Goal: Information Seeking & Learning: Learn about a topic

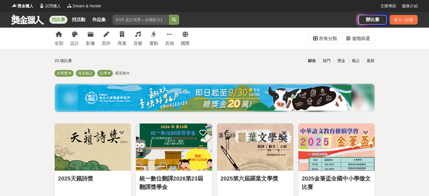
click at [113, 38] on div "全部 設計 影像 寫作 商業 音樂 運動 其他 國際" at bounding box center [122, 38] width 142 height 21
click at [107, 38] on link "寫作" at bounding box center [106, 38] width 9 height 21
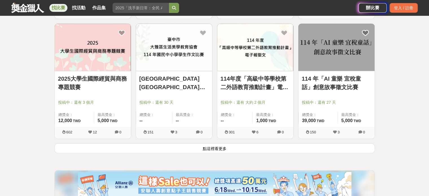
scroll to position [734, 0]
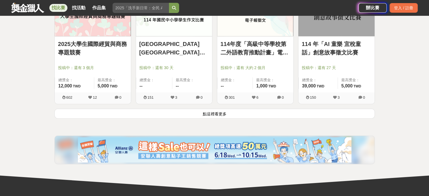
click at [214, 116] on button "點這裡看更多" at bounding box center [214, 114] width 321 height 10
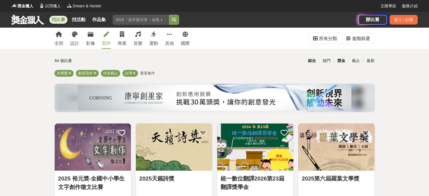
click at [346, 60] on div "獎金" at bounding box center [341, 61] width 15 height 10
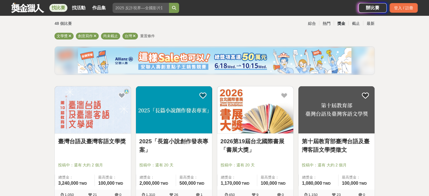
scroll to position [85, 0]
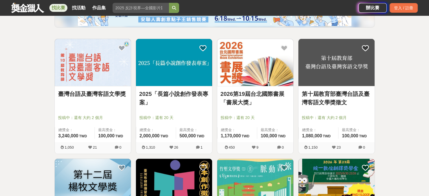
click at [254, 91] on link "2026第19屆台北國際書展「書展大獎」" at bounding box center [255, 98] width 69 height 17
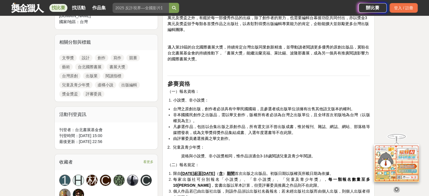
scroll to position [254, 0]
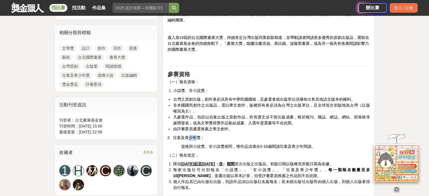
drag, startPoint x: 178, startPoint y: 137, endPoint x: 199, endPoint y: 141, distance: 21.8
click at [188, 137] on span "2. 兒童及青少年獎：" at bounding box center [185, 138] width 37 height 5
click at [245, 153] on p "（二）報名規定：" at bounding box center [268, 155] width 203 height 6
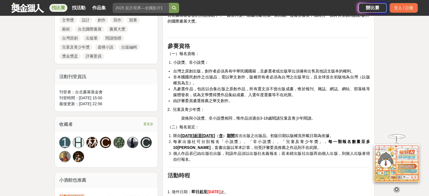
scroll to position [311, 0]
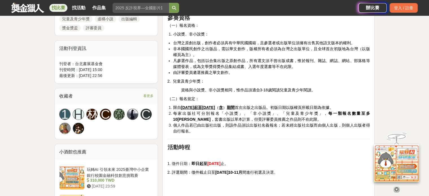
click at [256, 115] on span "每家出版社可分別報名「小說獎」、「非小說獎」、「兒童及青少年獎」， 每一類報名數量至多10[PERSON_NAME]，套書出版以單本計算，但受評審委員推薦之作…" at bounding box center [271, 116] width 197 height 10
click at [302, 114] on strong "每一類報名數量至多10[PERSON_NAME]" at bounding box center [271, 116] width 197 height 10
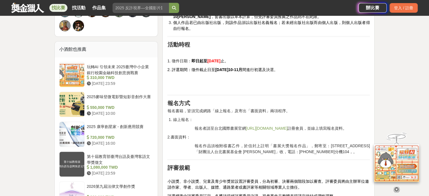
scroll to position [424, 0]
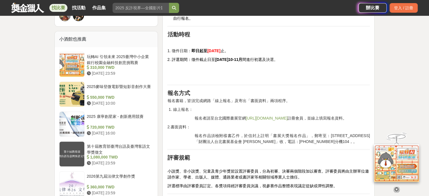
click at [228, 62] on div "由財團法人台北書展基金會主辦的台北國際書展「書展大獎」，以鼓勵台灣原創、繁榮台灣出版，作為大眾閱讀指標為宗旨。 自[DATE]創立的台北國際書展大獎， 呈現台…" at bounding box center [268, 66] width 203 height 591
drag, startPoint x: 215, startPoint y: 62, endPoint x: 235, endPoint y: 64, distance: 20.7
click at [234, 63] on div "由財團法人台北書展基金會主辦的台北國際書展「書展大獎」，以鼓勵台灣原創、繁榮台灣出版，作為大眾閱讀指標為宗旨。 自[DATE]創立的台北國際書展大獎， 呈現台…" at bounding box center [268, 66] width 203 height 591
click at [239, 82] on div "由財團法人台北書展基金會主辦的台北國際書展「書展大獎」，以鼓勵台灣原創、繁榮台灣出版，作為大眾閱讀指標為宗旨。 自[DATE]創立的台北國際書展大獎， 呈現台…" at bounding box center [268, 66] width 203 height 591
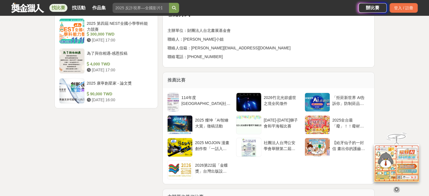
scroll to position [762, 0]
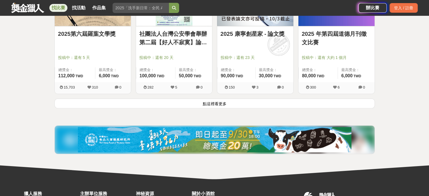
scroll to position [684, 0]
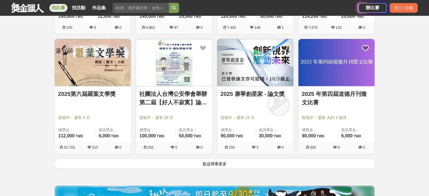
click at [246, 166] on button "點這裡看更多" at bounding box center [214, 164] width 321 height 10
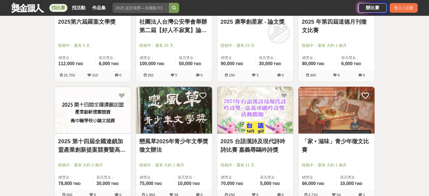
scroll to position [938, 0]
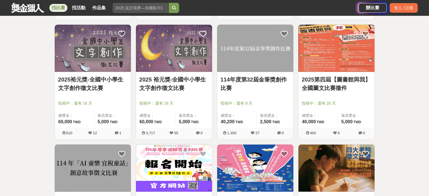
click at [243, 87] on link "114年度第32屆金筆獎創作比賽" at bounding box center [255, 83] width 69 height 17
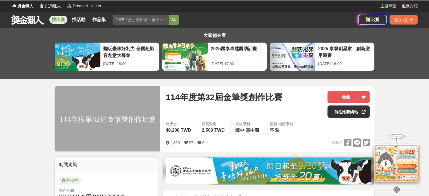
scroll to position [85, 0]
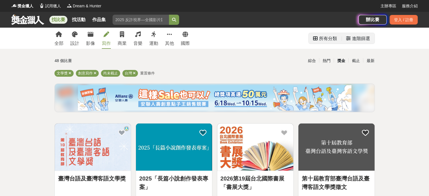
click at [331, 41] on div "所有分類" at bounding box center [328, 38] width 18 height 11
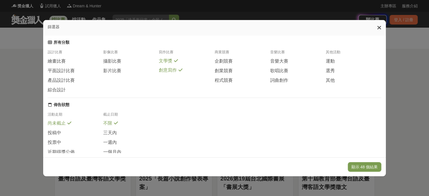
click at [380, 29] on icon at bounding box center [379, 28] width 4 height 6
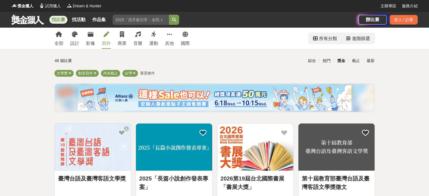
click at [360, 43] on div "進階篩選" at bounding box center [361, 38] width 18 height 11
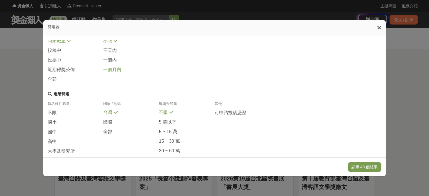
scroll to position [112, 0]
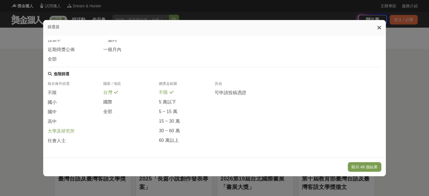
click at [58, 131] on span "大學及研究所" at bounding box center [61, 131] width 27 height 6
click at [373, 170] on button "顯示 7 個結果" at bounding box center [366, 167] width 32 height 10
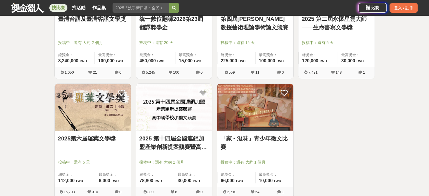
scroll to position [169, 0]
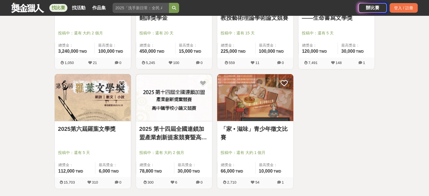
click at [88, 130] on link "2025第六屆羅葉文學獎" at bounding box center [92, 129] width 69 height 8
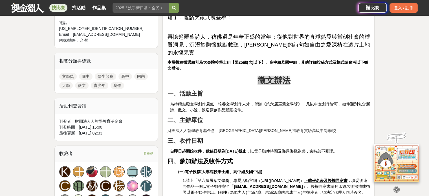
scroll to position [311, 0]
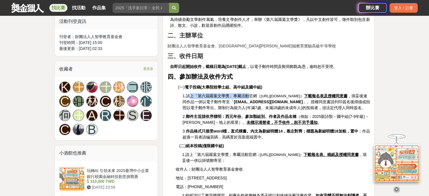
drag, startPoint x: 188, startPoint y: 80, endPoint x: 263, endPoint y: 93, distance: 75.9
click at [251, 94] on span "1.請上「第六屆羅葉文學獎」專屬活動官網" at bounding box center [220, 96] width 75 height 5
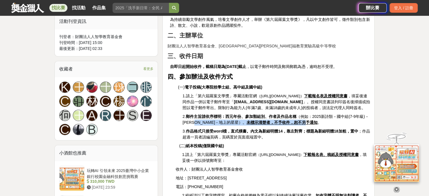
drag, startPoint x: 202, startPoint y: 110, endPoint x: 303, endPoint y: 114, distance: 100.6
click at [296, 114] on span "2. 郵件主旨請依序標明：西元年份、參加類組別、作者及作品名稱 （例如：2025新詩類－國中組(7-9年級)－[PERSON_NAME]－地上的星星）。 未標…" at bounding box center [276, 119] width 186 height 10
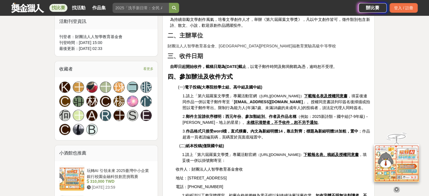
click at [324, 129] on strong "作品格式只接受word檔，直式橫書。內文為新細明體14，靠左對齊；標題為新細明體18加粗，置中" at bounding box center [272, 131] width 173 height 5
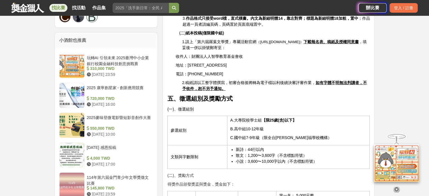
scroll to position [452, 0]
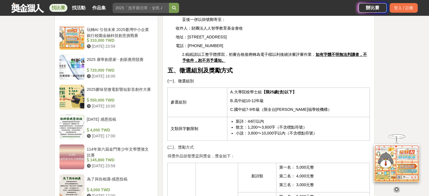
drag, startPoint x: 244, startPoint y: 112, endPoint x: 252, endPoint y: 112, distance: 8.2
click at [250, 119] on span "新詩：44行以內" at bounding box center [250, 121] width 28 height 5
click at [252, 120] on ul "新詩：44行以內 散文：1,200〜3,600字（不含標點符號） 小說：3,600〜10,000字以內（不含標點符號）" at bounding box center [298, 128] width 137 height 18
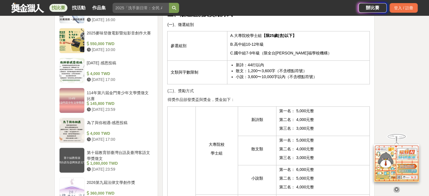
click at [304, 126] on span "第三名： 3,000元整" at bounding box center [297, 128] width 35 height 5
click at [270, 136] on td "散文類" at bounding box center [257, 150] width 39 height 29
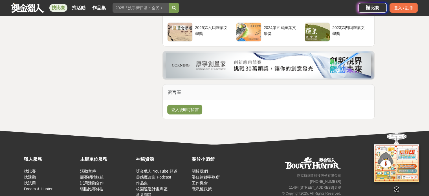
scroll to position [1254, 0]
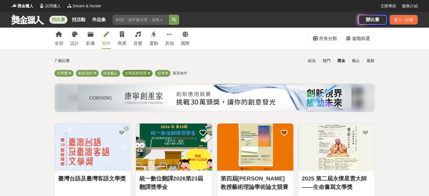
click at [147, 71] on div "大學及研究所" at bounding box center [138, 73] width 30 height 7
click at [149, 72] on icon at bounding box center [149, 73] width 3 height 4
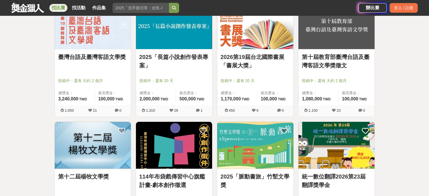
scroll to position [141, 0]
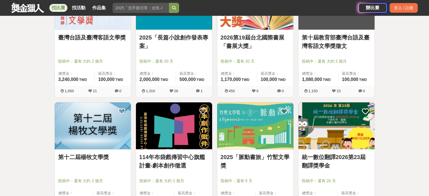
click at [270, 158] on link "2025「脈動書旅」竹塹文學獎" at bounding box center [255, 161] width 69 height 17
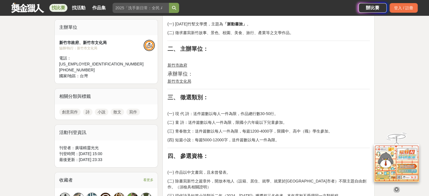
scroll to position [226, 0]
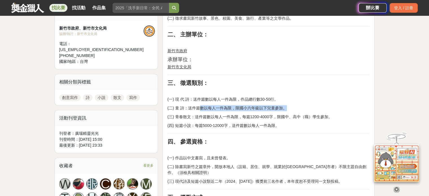
drag, startPoint x: 200, startPoint y: 106, endPoint x: 294, endPoint y: 105, distance: 93.2
click at [272, 126] on p "(四) 短篇小說：每篇5000-12000字，送件篇數以每人一件為限。" at bounding box center [268, 126] width 203 height 6
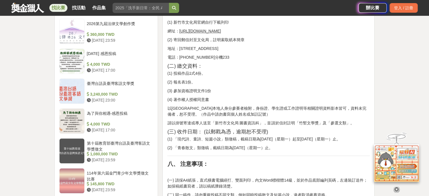
scroll to position [593, 0]
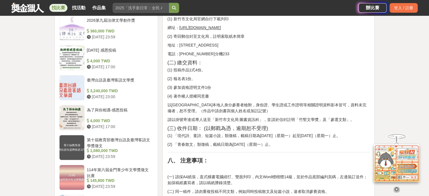
click at [282, 133] on p "(1) 「現代詩、童詩、短篇小說」類徵稿，截稿日期為[DATE]（星期一）起至[DATE]（星期一）止。" at bounding box center [268, 136] width 203 height 6
drag, startPoint x: 177, startPoint y: 137, endPoint x: 266, endPoint y: 138, distance: 88.7
click at [266, 142] on p "(2) 「青春散文」類徵稿，截稿日期為[DATE]（星期一）止。" at bounding box center [268, 145] width 203 height 6
click at [202, 158] on strong "八、 注意事項：" at bounding box center [187, 161] width 41 height 6
drag, startPoint x: 177, startPoint y: 139, endPoint x: 192, endPoint y: 140, distance: 15.0
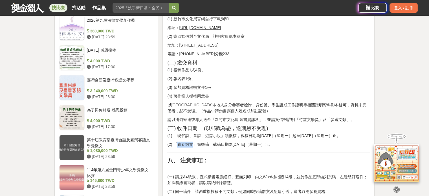
click at [192, 142] on p "(2) 「青春散文」類徵稿，截稿日期為[DATE]（星期一）止。" at bounding box center [268, 145] width 203 height 6
copy p "青春散文"
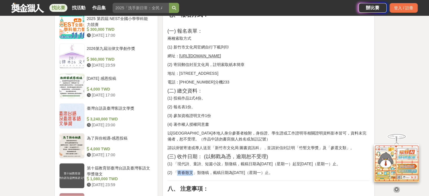
scroll to position [621, 0]
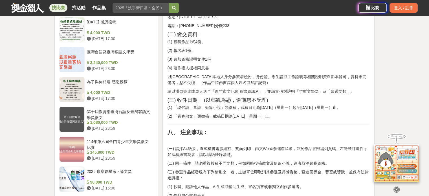
click at [236, 121] on div "一、 主旨： (一) [DATE]竹塹文學獎，主題為 「脈動書旅」 。 (二) 徵求書寫新竹故事、景色、校園、美食、旅行、產業等之文學作品。 二、 主辦單位：…" at bounding box center [268, 66] width 203 height 942
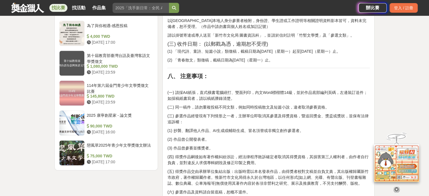
scroll to position [678, 0]
drag, startPoint x: 184, startPoint y: 93, endPoint x: 189, endPoint y: 91, distance: 6.0
click at [189, 91] on p "(一) 請採A4紙張，直式橫書電腦繕打、雙面列印，內文Word標楷體14級，並於作品底部編列頁碼，左邊裝訂送件；如採稿紙書寫者，請以稿紙謄錄清楚。" at bounding box center [268, 96] width 203 height 12
click at [242, 93] on p "(一) 請採A4紙張，直式橫書電腦繕打、雙面列印，內文Word標楷體14級，並於作品底部編列頁碼，左邊裝訂送件；如採稿紙書寫者，請以稿紙謄錄清楚。" at bounding box center [268, 96] width 203 height 12
drag, startPoint x: 182, startPoint y: 100, endPoint x: 250, endPoint y: 100, distance: 68.6
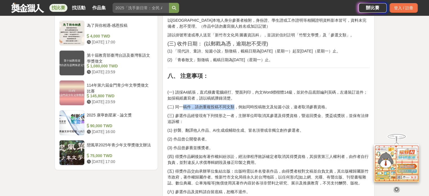
click at [248, 104] on p "(二) 同一稿件，請勿重複投稿不同文類，例如同時投稿散文及短篇小說，違者取消參賽資格。" at bounding box center [268, 107] width 203 height 6
click at [252, 104] on p "(二) 同一稿件，請勿重複投稿不同文類，例如同時投稿散文及短篇小說，違者取消參賽資格。" at bounding box center [268, 107] width 203 height 6
drag, startPoint x: 182, startPoint y: 112, endPoint x: 266, endPoint y: 119, distance: 83.9
click at [251, 113] on p "(三) 參選作品經發現有下列情形之一者，主辦單位即取消其參選及得獎資格，暨追回獎金、獎盃或獎狀，並保有法律追訴權：" at bounding box center [268, 119] width 203 height 12
drag, startPoint x: 266, startPoint y: 122, endPoint x: 261, endPoint y: 121, distance: 4.8
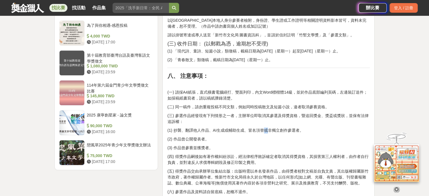
click at [265, 122] on div "一、 主旨： (一) [DATE]竹塹文學獎，主題為 「脈動書旅」 。 (二) 徵求書寫新竹故事、景色、校園、美食、旅行、產業等之文學作品。 二、 主辦單位：…" at bounding box center [268, 9] width 203 height 942
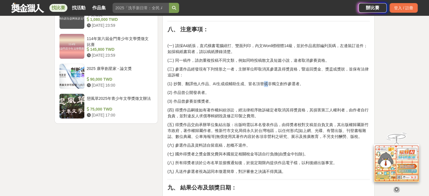
scroll to position [734, 0]
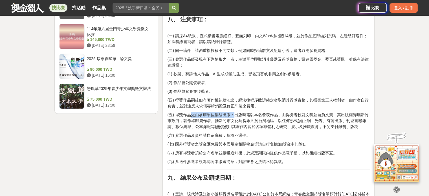
drag, startPoint x: 198, startPoint y: 112, endPoint x: 266, endPoint y: 111, distance: 68.3
click at [262, 112] on p "(五) 得獎作品交由承辦單位集結出版：出版時需以本名發表作品，由得獎者校對文稿並自負文責，其出版權歸屬新竹市政府，著作權歸屬作者。惟新竹市文化局得永久於台灣地…" at bounding box center [268, 121] width 203 height 18
click at [267, 118] on p "(五) 得獎作品交由承辦單位集結出版：出版時需以本名發表作品，由得獎者校對文稿並自負文責，其出版權歸屬新竹市政府，著作權歸屬作者。惟新竹市文化局得永久於台灣地…" at bounding box center [268, 121] width 203 height 18
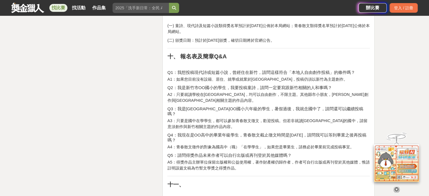
scroll to position [903, 0]
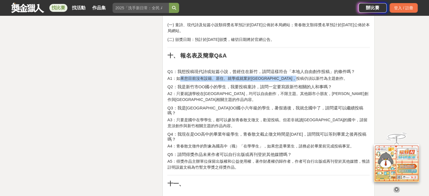
drag, startPoint x: 180, startPoint y: 72, endPoint x: 335, endPoint y: 69, distance: 154.5
click at [202, 76] on p "A1：如果您目前沒有設籍、居住、就學或就業於[GEOGRAPHIC_DATA]，投稿仍須以新竹為主題創作。" at bounding box center [268, 79] width 203 height 6
click at [200, 69] on h4 "Q1：我想投稿現代詩或短篇小說，曾經住在新竹，請問這樣符合「本地人自由創作投稿」的條件嗎？" at bounding box center [268, 71] width 203 height 5
drag, startPoint x: 185, startPoint y: 71, endPoint x: 357, endPoint y: 70, distance: 172.0
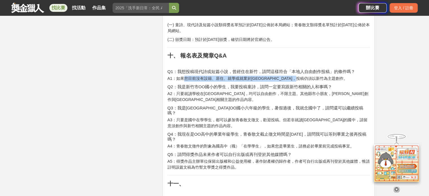
click at [357, 76] on p "A1：如果您目前沒有設籍、居住、就學或就業於[GEOGRAPHIC_DATA]，投稿仍須以新竹為主題創作。" at bounding box center [268, 79] width 203 height 6
click at [326, 84] on h4 "Q2：我是新竹市OO國小的學生，我要投稿童詩，請問一定要寫跟新竹相關的人和事嗎？" at bounding box center [268, 86] width 203 height 5
drag, startPoint x: 179, startPoint y: 73, endPoint x: 314, endPoint y: 70, distance: 135.3
click at [286, 76] on p "A1：如果您目前沒有設籍、居住、就學或就業於[GEOGRAPHIC_DATA]，投稿仍須以新竹為主題創作。" at bounding box center [268, 79] width 203 height 6
click at [316, 76] on p "A1：如果您目前沒有設籍、居住、就學或就業於[GEOGRAPHIC_DATA]，投稿仍須以新竹為主題創作。" at bounding box center [268, 79] width 203 height 6
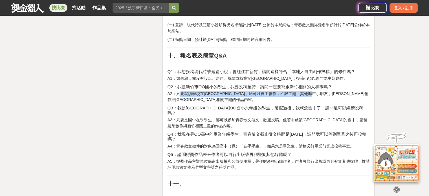
drag, startPoint x: 179, startPoint y: 86, endPoint x: 337, endPoint y: 87, distance: 157.8
click at [339, 91] on p "A2：只要就讀學校在[GEOGRAPHIC_DATA]，均可以自由創作，不限主題。其他縣市小朋友，[PERSON_NAME]創作與[GEOGRAPHIC_DA…" at bounding box center [268, 97] width 203 height 12
click at [325, 93] on p "A2：只要就讀學校在[GEOGRAPHIC_DATA]，均可以自由創作，不限主題。其他縣市小朋友，[PERSON_NAME]創作與[GEOGRAPHIC_DA…" at bounding box center [268, 97] width 203 height 12
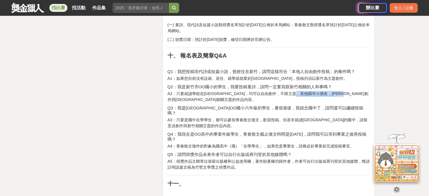
drag, startPoint x: 214, startPoint y: 92, endPoint x: 320, endPoint y: 90, distance: 106.7
click at [320, 91] on p "A2：只要就讀學校在[GEOGRAPHIC_DATA]，均可以自由創作，不限主題。其他縣市小朋友，[PERSON_NAME]創作與[GEOGRAPHIC_DA…" at bounding box center [268, 97] width 203 height 12
click at [278, 94] on p "A2：只要就讀學校在[GEOGRAPHIC_DATA]，均可以自由創作，不限主題。其他縣市小朋友，[PERSON_NAME]創作與[GEOGRAPHIC_DA…" at bounding box center [268, 97] width 203 height 12
click at [213, 92] on p "A2：只要就讀學校在[GEOGRAPHIC_DATA]，均可以自由創作，不限主題。其他縣市小朋友，[PERSON_NAME]創作與[GEOGRAPHIC_DA…" at bounding box center [268, 97] width 203 height 12
click at [242, 106] on h4 "Q3：我是[GEOGRAPHIC_DATA]OO國小六年級的學生，暑假過後，我就念國中了，請問還可以繼續投稿嗎？" at bounding box center [268, 111] width 203 height 10
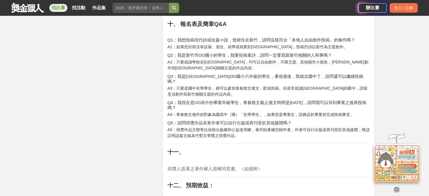
scroll to position [932, 0]
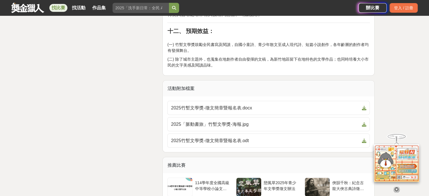
scroll to position [1073, 0]
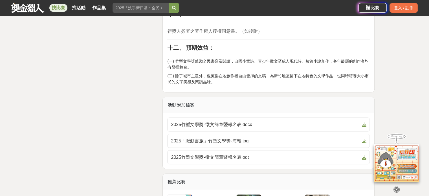
drag, startPoint x: 184, startPoint y: 66, endPoint x: 209, endPoint y: 63, distance: 25.0
click at [193, 73] on p "(二) 除了城市主題外，也蒐集在地創作者自由發揮的文稿，為新竹地區留下在地特色的文學作品；也同時培養大小市民的文字美感及閱讀品味。" at bounding box center [268, 79] width 203 height 12
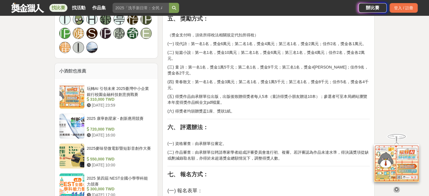
scroll to position [395, 0]
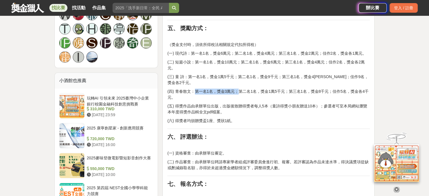
drag, startPoint x: 196, startPoint y: 84, endPoint x: 237, endPoint y: 84, distance: 40.9
click at [237, 89] on p "(四) 青春散文：第一名1名，獎金3萬元；第二名1名，獎金1萬5千元；第三名1名，獎金8千元；佳作5名，獎金各4千元。" at bounding box center [268, 95] width 203 height 12
click at [269, 90] on p "(四) 青春散文：第一名1名，獎金3萬元；第二名1名，獎金1萬5千元；第三名1名，獎金8千元；佳作5名，獎金各4千元。" at bounding box center [268, 95] width 203 height 12
click at [195, 103] on p "(五) 得獎作品由承辦單位出版，出版後致贈得獎者每人5本（童詩得獎小朋友贈送10本）；參選者可至本局網站瀏覽本年度得獎作品輯全文pdf檔案。" at bounding box center [268, 109] width 203 height 12
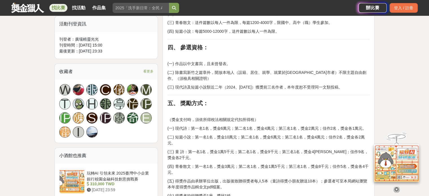
scroll to position [311, 0]
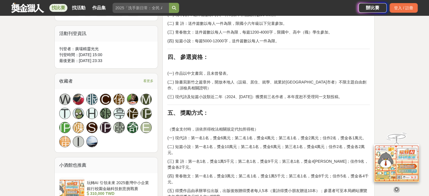
click at [226, 99] on p "(三) 現代詩及短篇小說類近二年（2024、[DATE]）獲獎前三名作者，本年度恕不受理同一文類投稿。" at bounding box center [268, 97] width 203 height 6
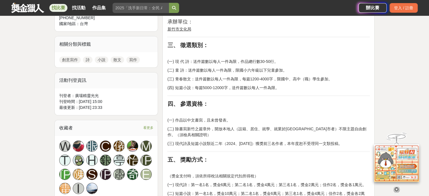
scroll to position [254, 0]
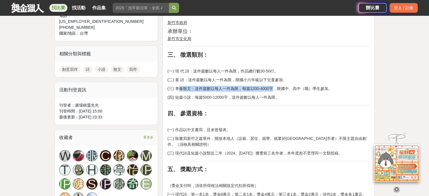
drag, startPoint x: 177, startPoint y: 88, endPoint x: 272, endPoint y: 90, distance: 94.9
click at [272, 90] on p "(三) 青春散文：送件篇數以每人一件為限，每篇1200-4000字，限國中、高中（職）學生參加。" at bounding box center [268, 89] width 203 height 6
copy p "春散文：送件篇數以每人一件為限，每篇1200-4000字"
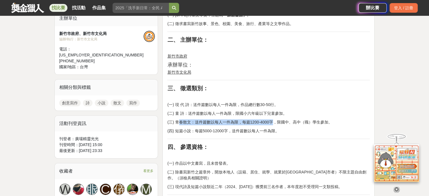
scroll to position [226, 0]
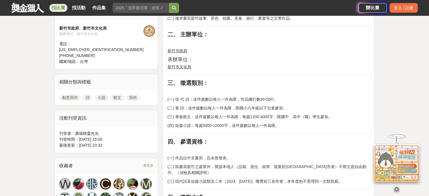
click at [282, 126] on p "(四) 短篇小說：每篇5000-12000字，送件篇數以每人一件為限。" at bounding box center [268, 126] width 203 height 6
click at [239, 126] on p "(四) 短篇小說：每篇5000-12000字，送件篇數以每人一件為限。" at bounding box center [268, 126] width 203 height 6
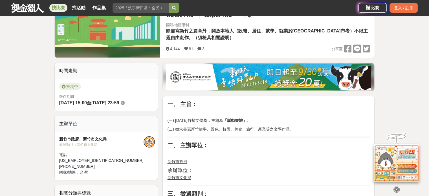
scroll to position [56, 0]
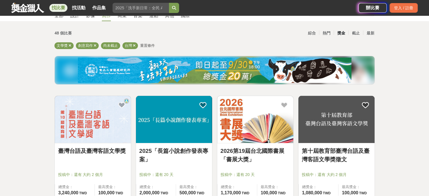
scroll to position [56, 0]
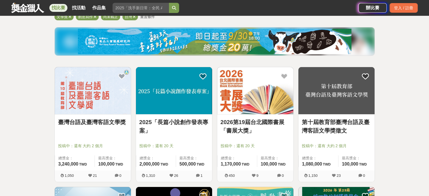
click at [175, 126] on link "2025「長篇小說創作發表專案」" at bounding box center [173, 126] width 69 height 17
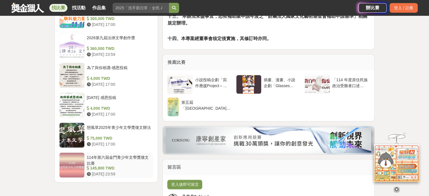
scroll to position [706, 0]
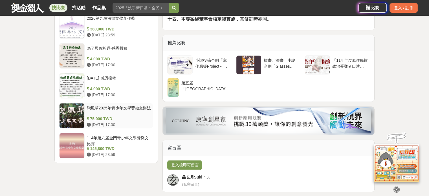
click at [74, 104] on div at bounding box center [72, 115] width 25 height 25
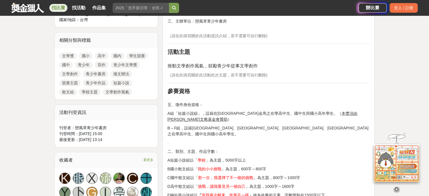
scroll to position [254, 0]
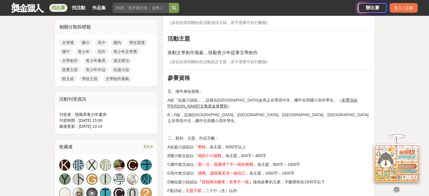
click at [183, 112] on p "B～F組，設籍[GEOGRAPHIC_DATA]、[GEOGRAPHIC_DATA]、[GEOGRAPHIC_DATA]、[GEOGRAPHIC_DATA]之…" at bounding box center [268, 118] width 203 height 12
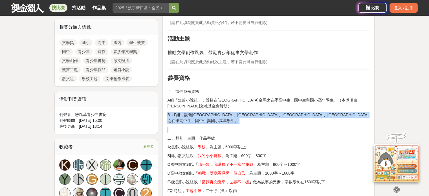
drag, startPoint x: 162, startPoint y: 105, endPoint x: 332, endPoint y: 112, distance: 170.1
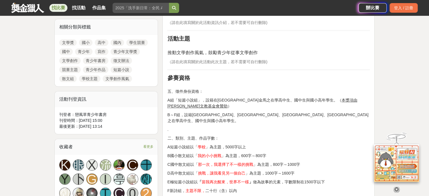
drag, startPoint x: 312, startPoint y: 144, endPoint x: 314, endPoint y: 134, distance: 10.4
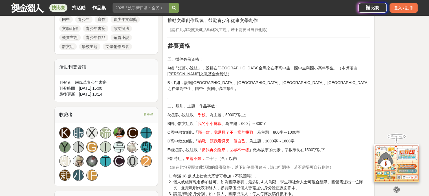
scroll to position [311, 0]
